Goal: Check status: Check status

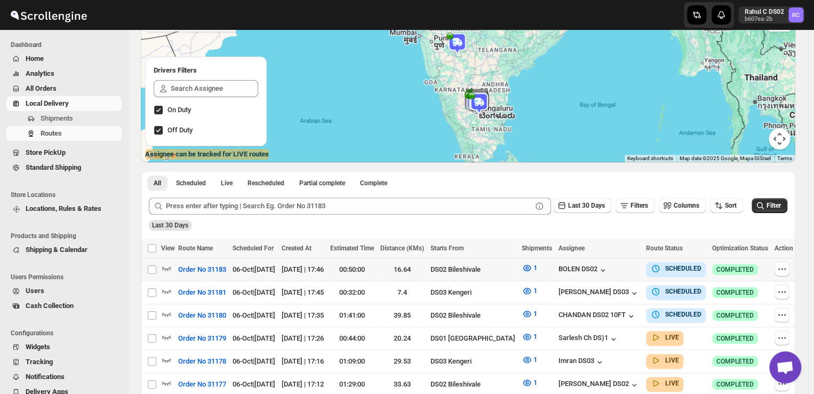
scroll to position [98, 0]
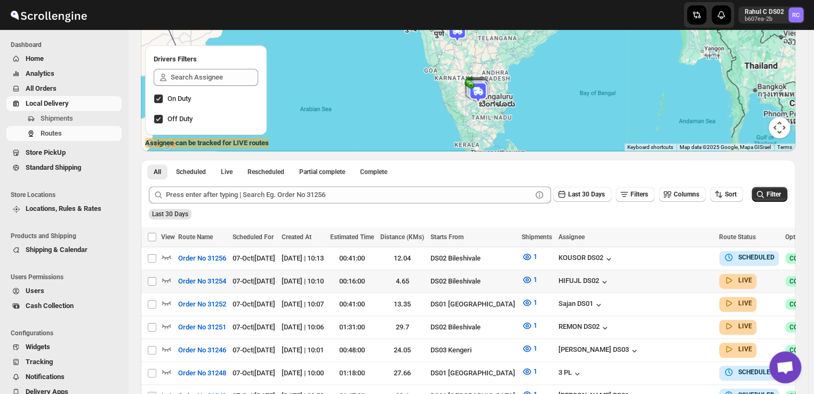
scroll to position [112, 0]
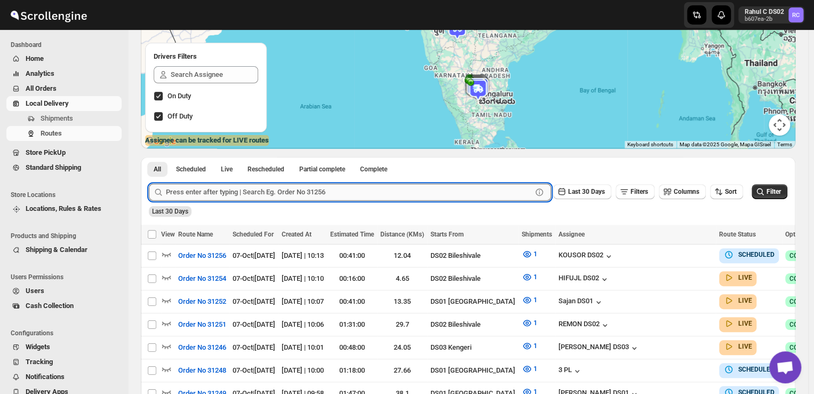
click at [344, 193] on input "text" at bounding box center [349, 192] width 366 height 17
type input "31219"
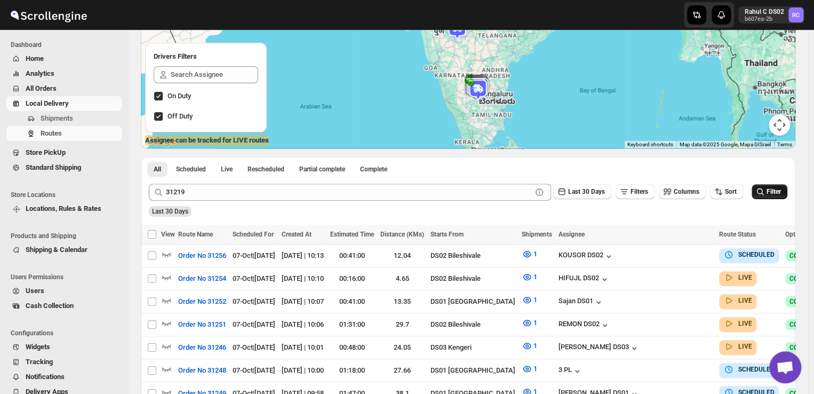
click at [775, 191] on span "Filter" at bounding box center [774, 191] width 14 height 7
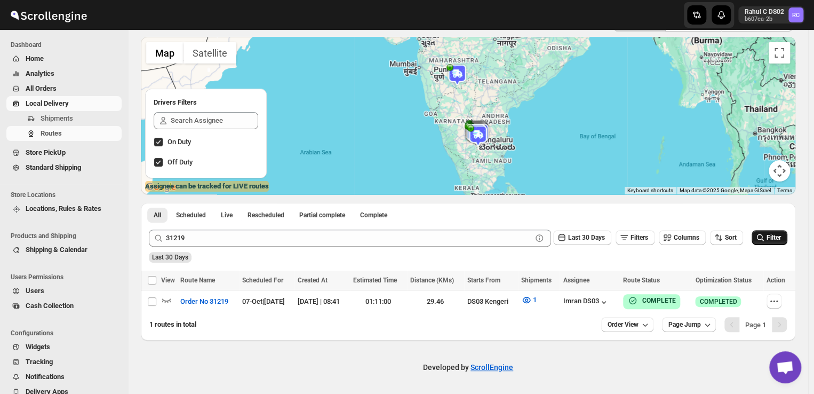
scroll to position [66, 0]
click at [170, 298] on icon "button" at bounding box center [166, 299] width 11 height 11
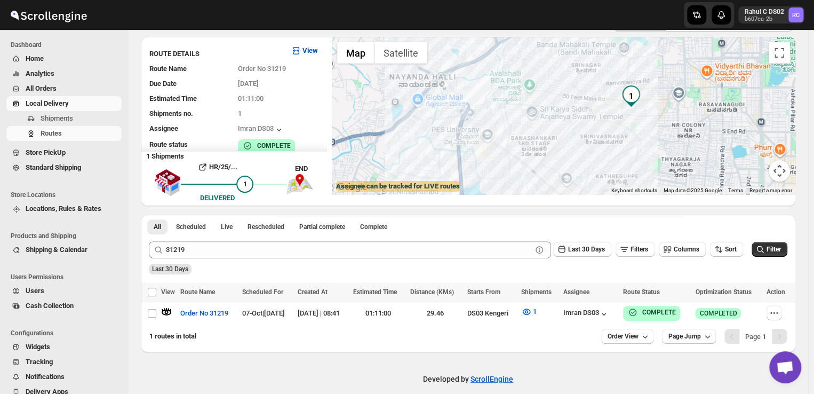
click at [629, 91] on img "1" at bounding box center [630, 95] width 21 height 21
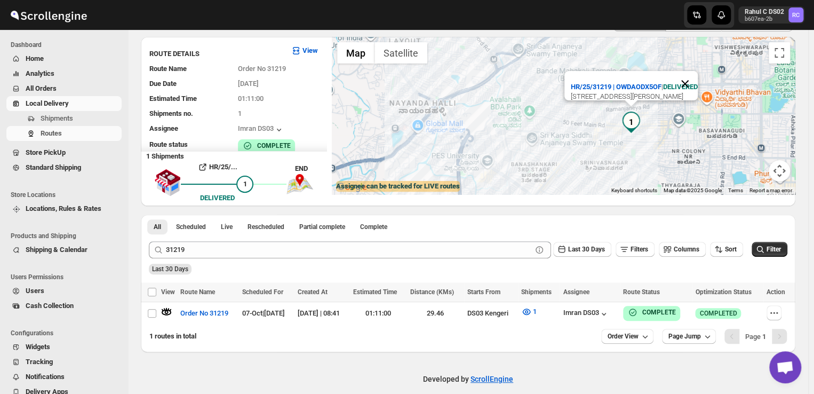
click at [698, 71] on button "Close" at bounding box center [685, 84] width 26 height 26
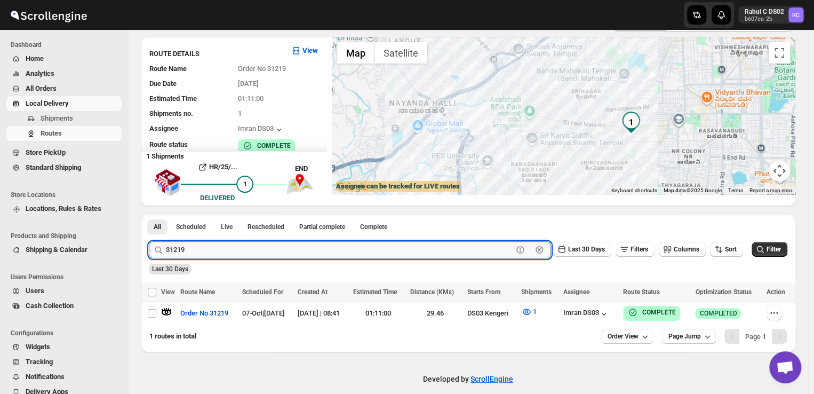
click at [454, 250] on input "31219" at bounding box center [339, 249] width 347 height 17
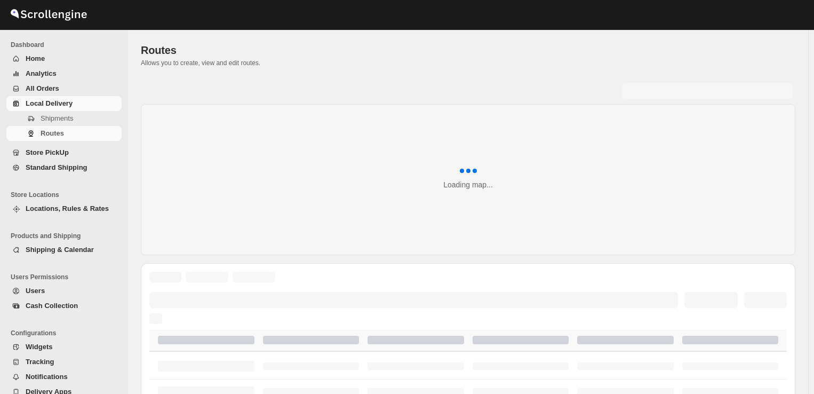
scroll to position [66, 0]
